Goal: Complete application form: Complete application form

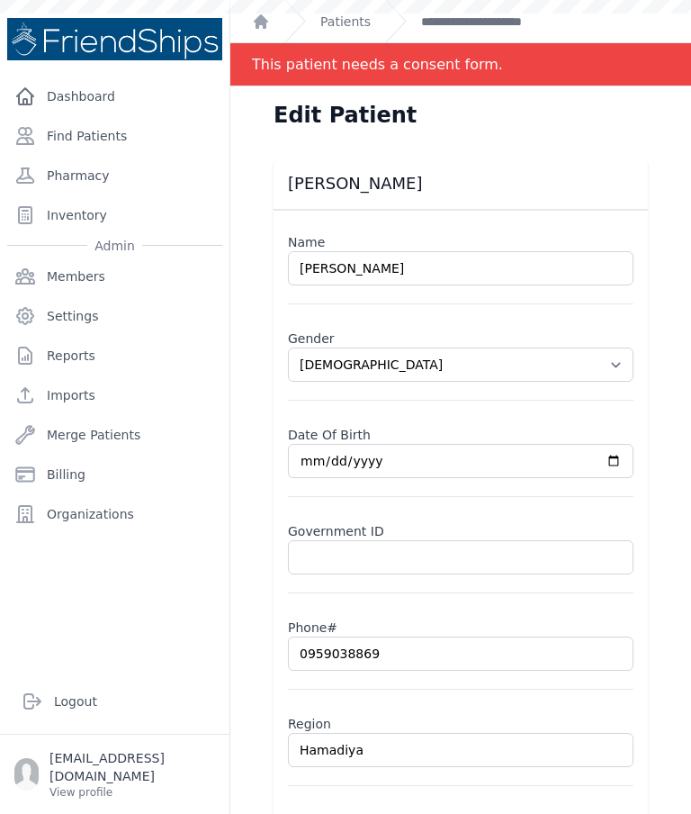
select select "[DEMOGRAPHIC_DATA]"
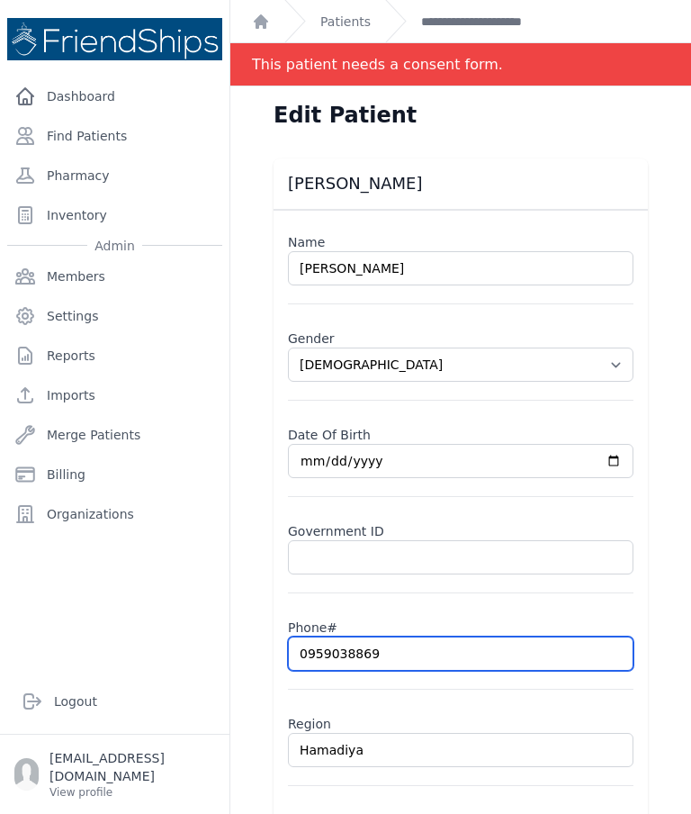
click at [416, 652] on input "0959038869" at bounding box center [461, 653] width 346 height 34
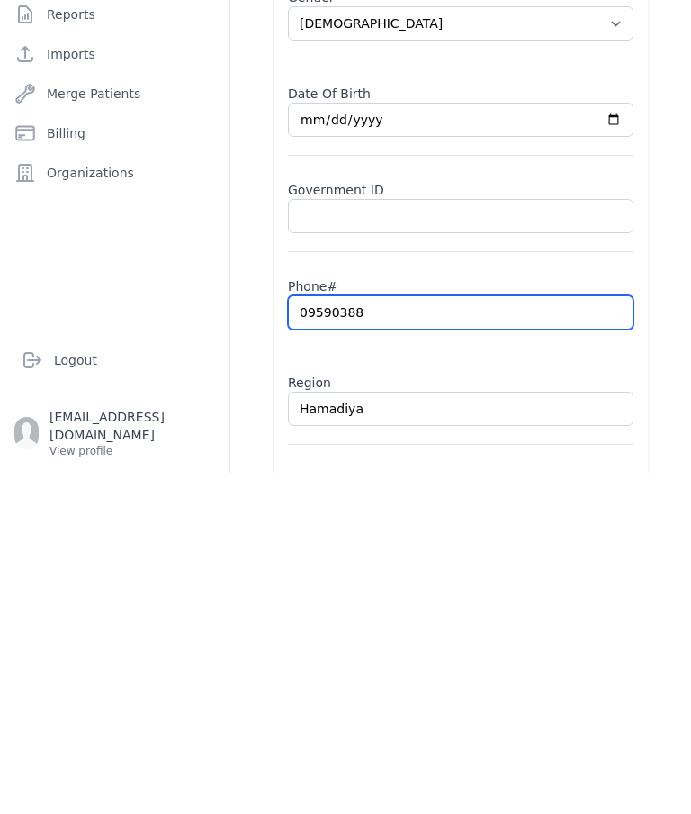
type input "0959038"
select select "[DEMOGRAPHIC_DATA]"
type input "095903"
select select "[DEMOGRAPHIC_DATA]"
type input "09590"
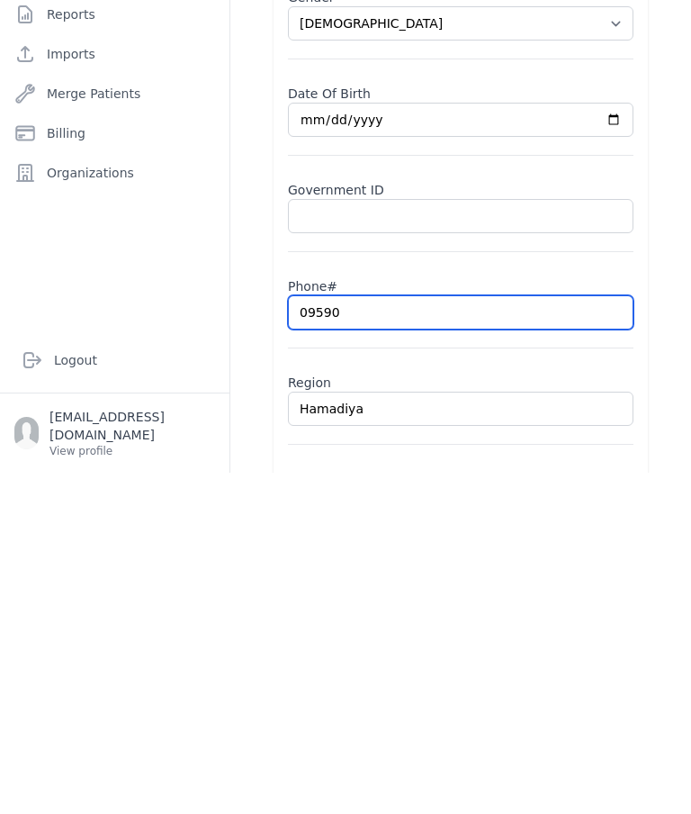
select select "[DEMOGRAPHIC_DATA]"
type input "095"
select select "[DEMOGRAPHIC_DATA]"
type input "09"
select select "[DEMOGRAPHIC_DATA]"
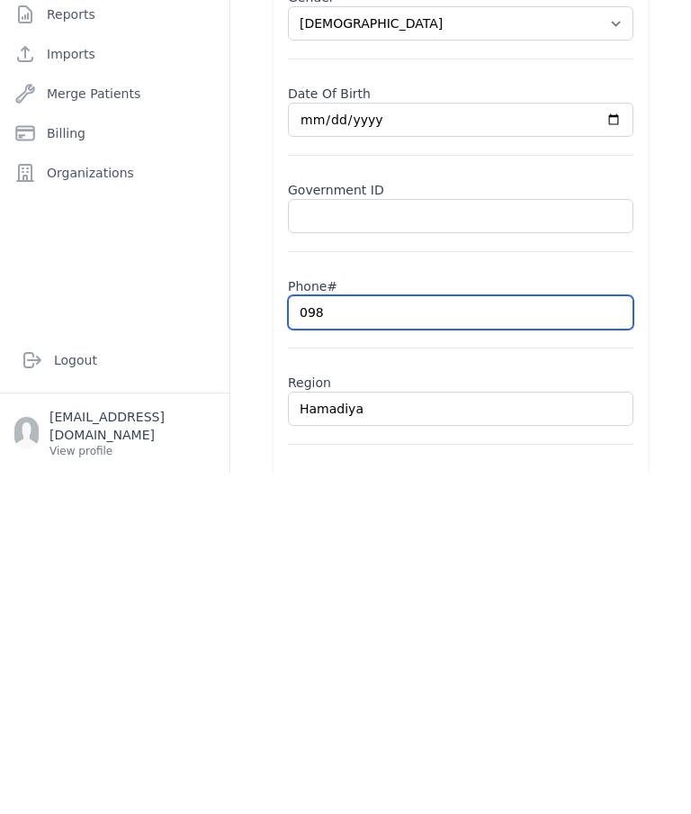
type input "0980"
select select "[DEMOGRAPHIC_DATA]"
type input "09800"
select select "[DEMOGRAPHIC_DATA]"
type input "098003"
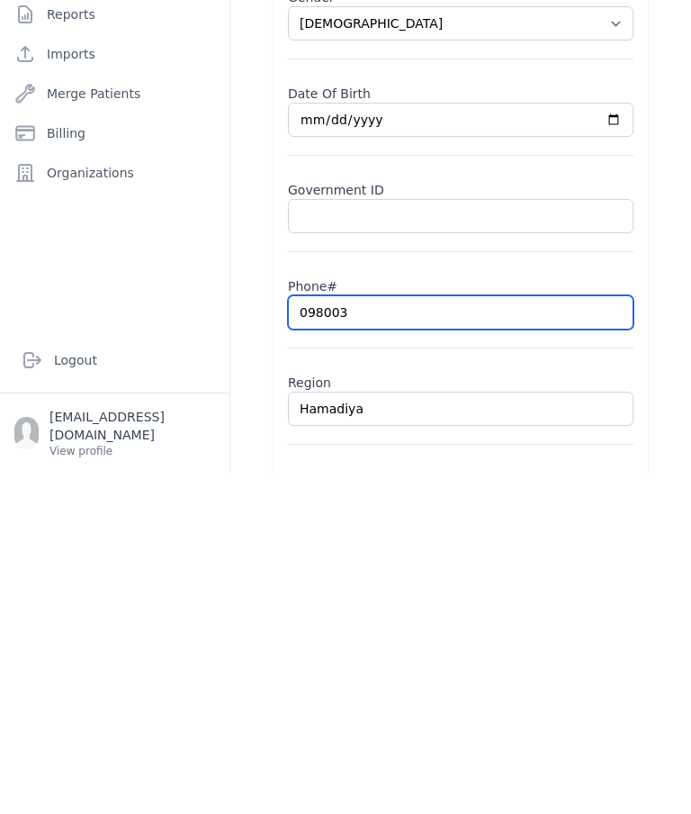
select select "[DEMOGRAPHIC_DATA]"
type input "0980037"
select select "[DEMOGRAPHIC_DATA]"
type input "09800371"
select select "[DEMOGRAPHIC_DATA]"
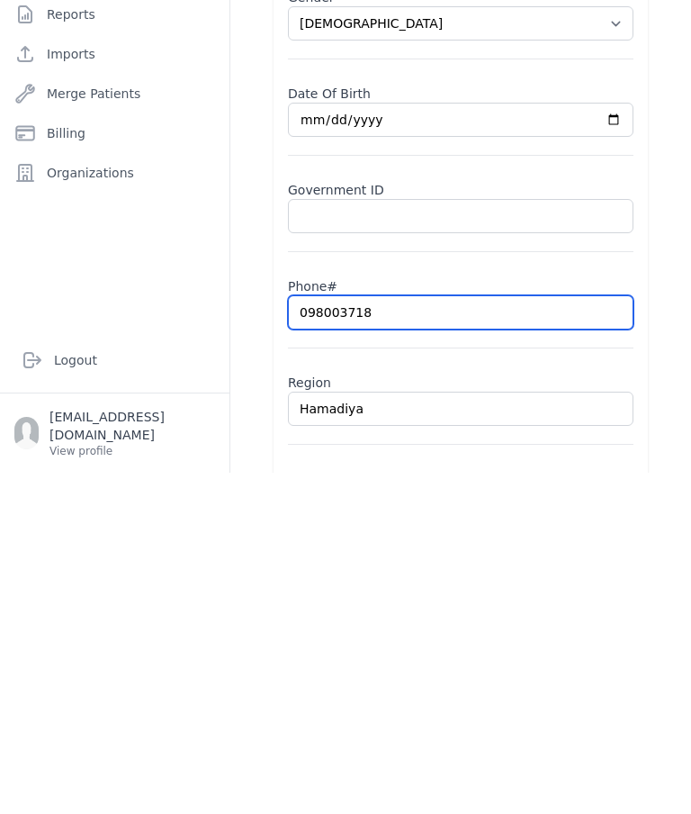
type input "0980037185"
select select "[DEMOGRAPHIC_DATA]"
type input "0980037185"
